Goal: Contribute content: Add original content to the website for others to see

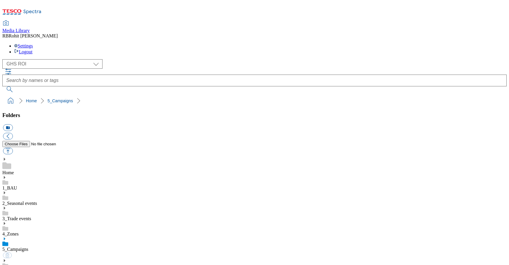
select select "flare-ghs-roi"
click at [31, 216] on link "3_Trade events" at bounding box center [16, 218] width 29 height 5
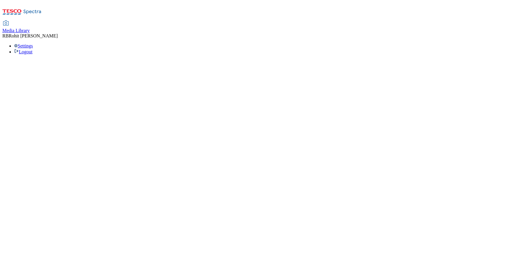
select select "flare-ghs-roi"
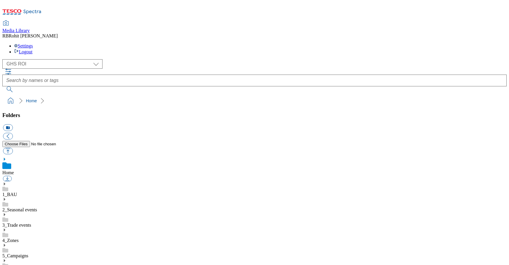
scroll to position [1, 0]
click at [5, 182] on use at bounding box center [4, 183] width 1 height 3
click at [6, 243] on icon at bounding box center [4, 245] width 4 height 4
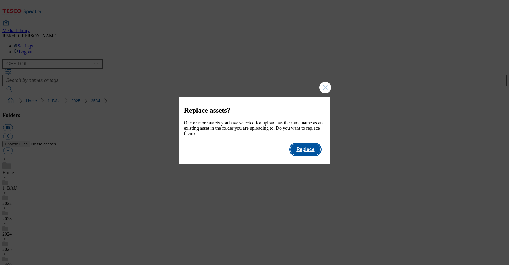
click at [316, 153] on button "Replace" at bounding box center [305, 149] width 30 height 11
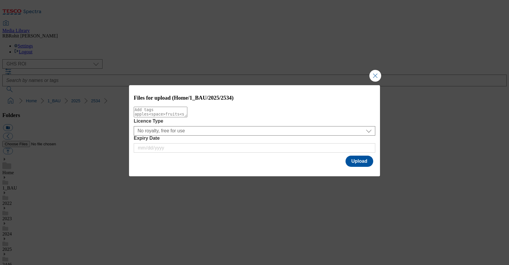
click at [381, 162] on div "Files for upload (Home/1_BAU/2025/2534) Licence Type No royalty, free for use A…" at bounding box center [254, 132] width 509 height 265
click at [364, 162] on button "Upload" at bounding box center [359, 160] width 28 height 11
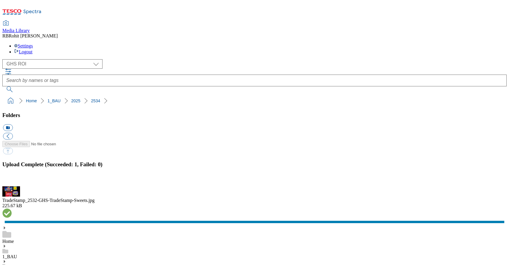
click at [12, 180] on button "button" at bounding box center [7, 183] width 9 height 6
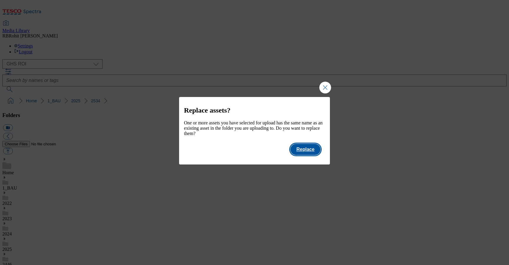
click at [317, 155] on button "Replace" at bounding box center [305, 149] width 30 height 11
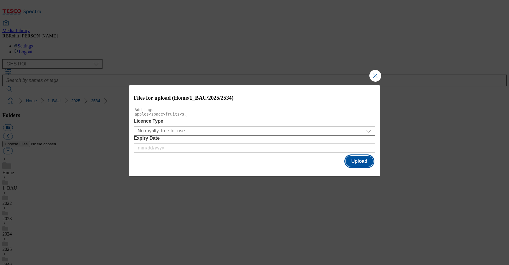
click at [359, 159] on button "Upload" at bounding box center [359, 160] width 28 height 11
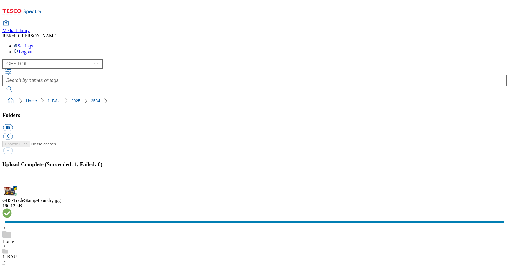
click at [12, 180] on button "button" at bounding box center [7, 183] width 9 height 6
